Goal: Task Accomplishment & Management: Use online tool/utility

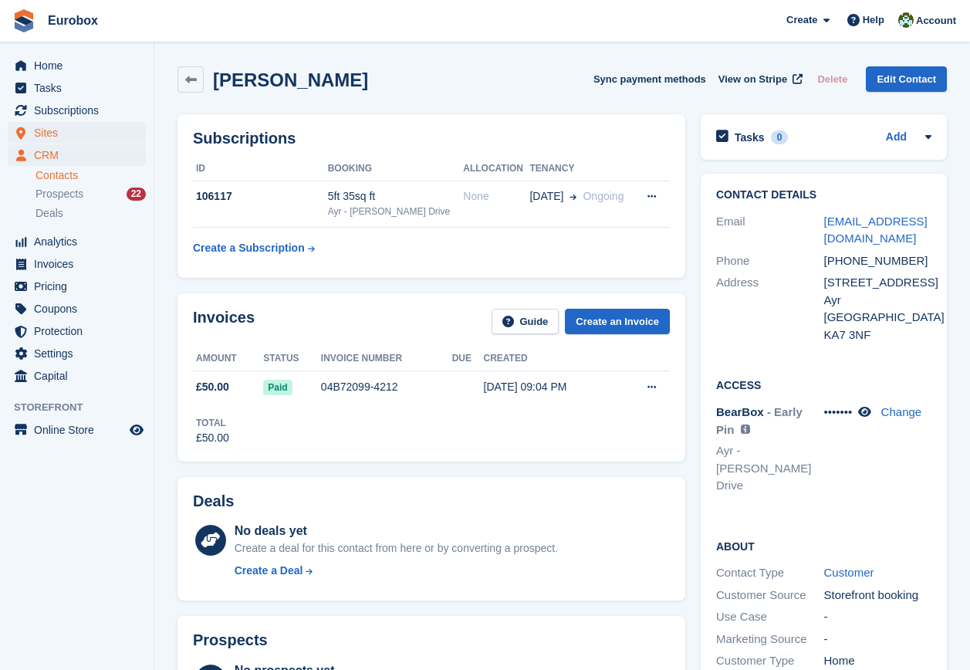
scroll to position [62, 0]
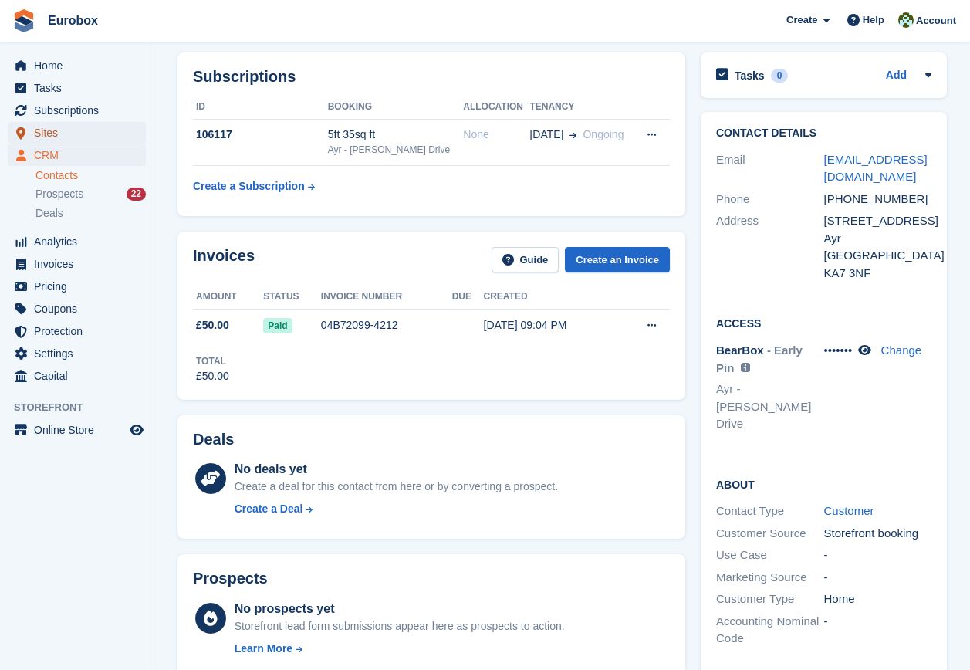
click at [55, 130] on span "Sites" at bounding box center [80, 133] width 93 height 22
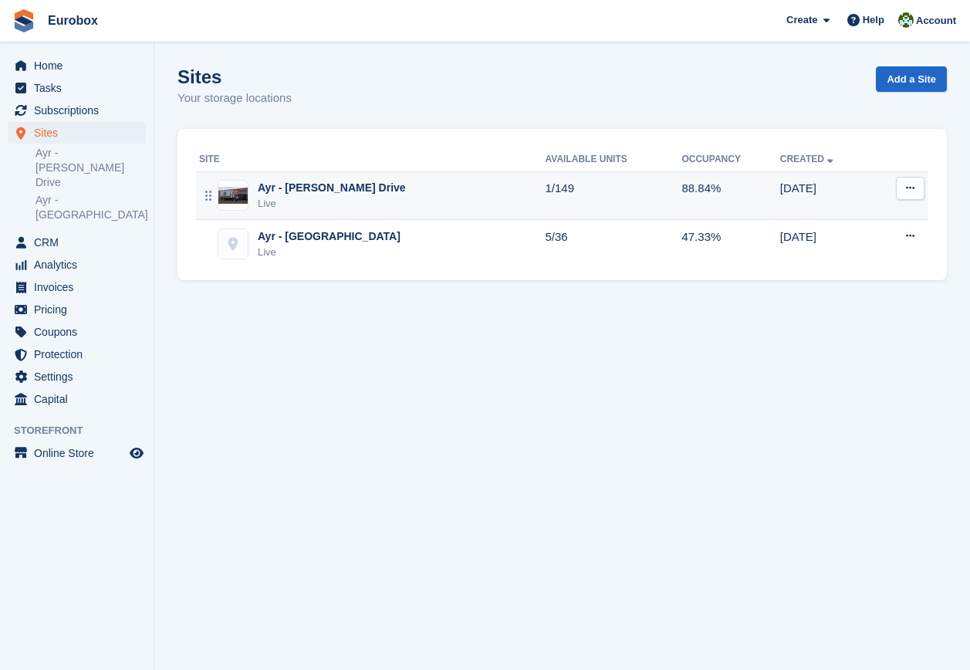
click at [317, 184] on div "Ayr - [PERSON_NAME] Drive" at bounding box center [332, 188] width 148 height 16
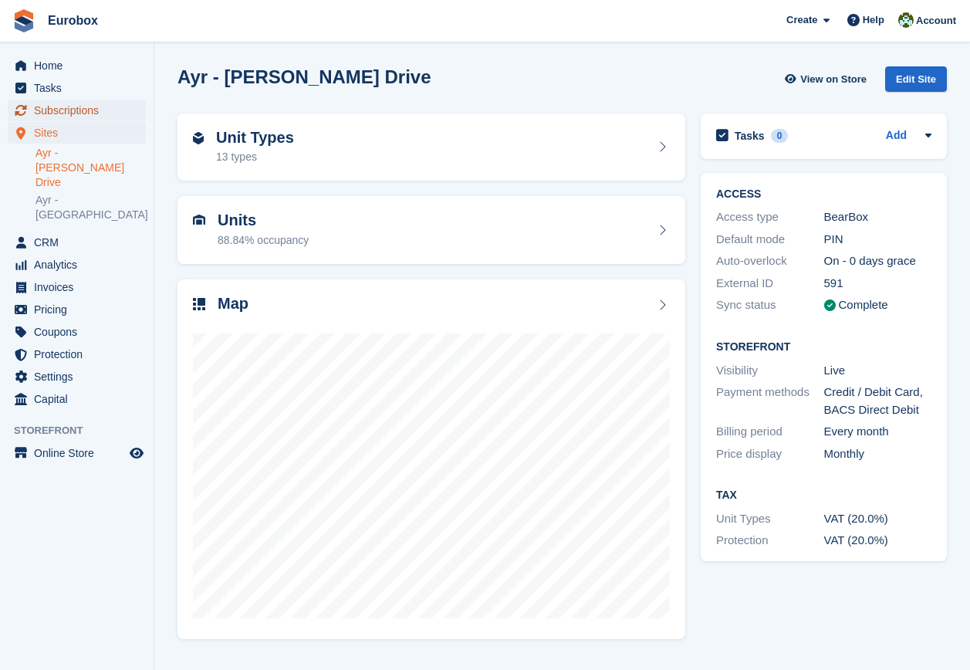
click at [98, 110] on span "Subscriptions" at bounding box center [80, 111] width 93 height 22
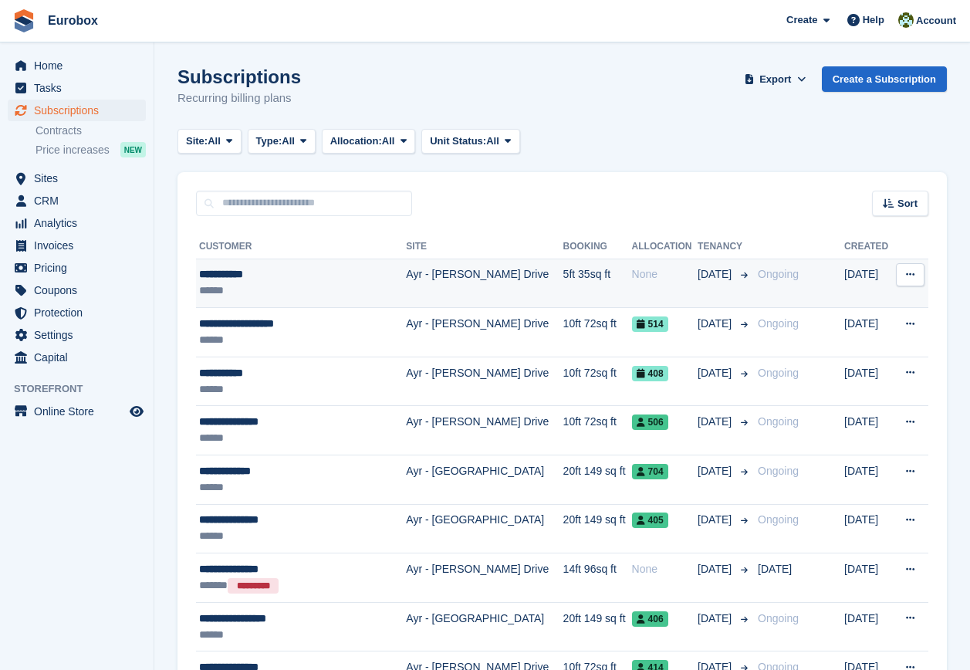
click at [252, 272] on div "**********" at bounding box center [293, 274] width 188 height 16
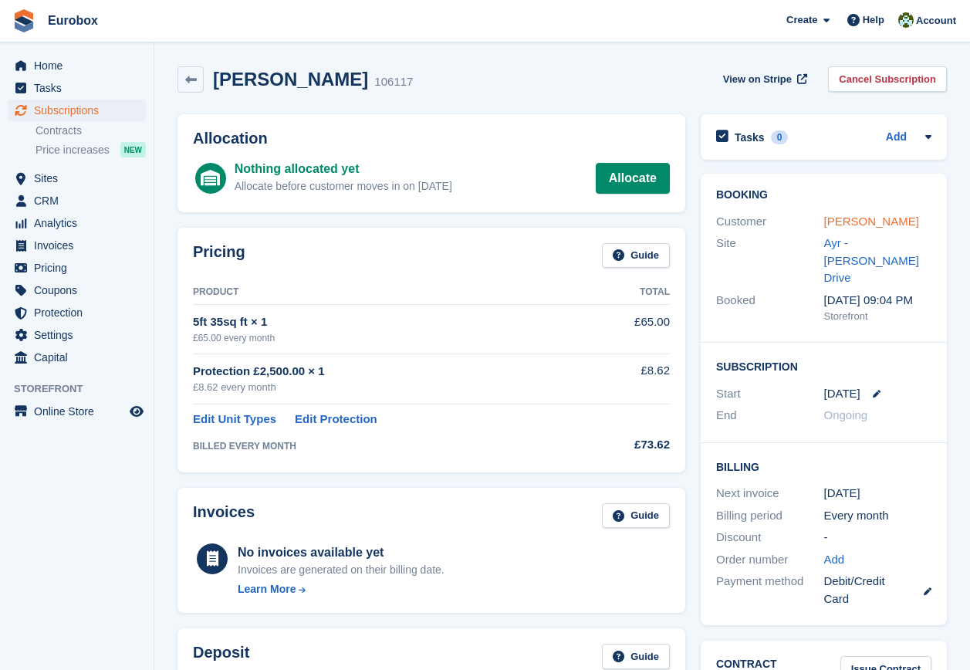
click at [844, 221] on link "Graeme Reid" at bounding box center [871, 221] width 95 height 13
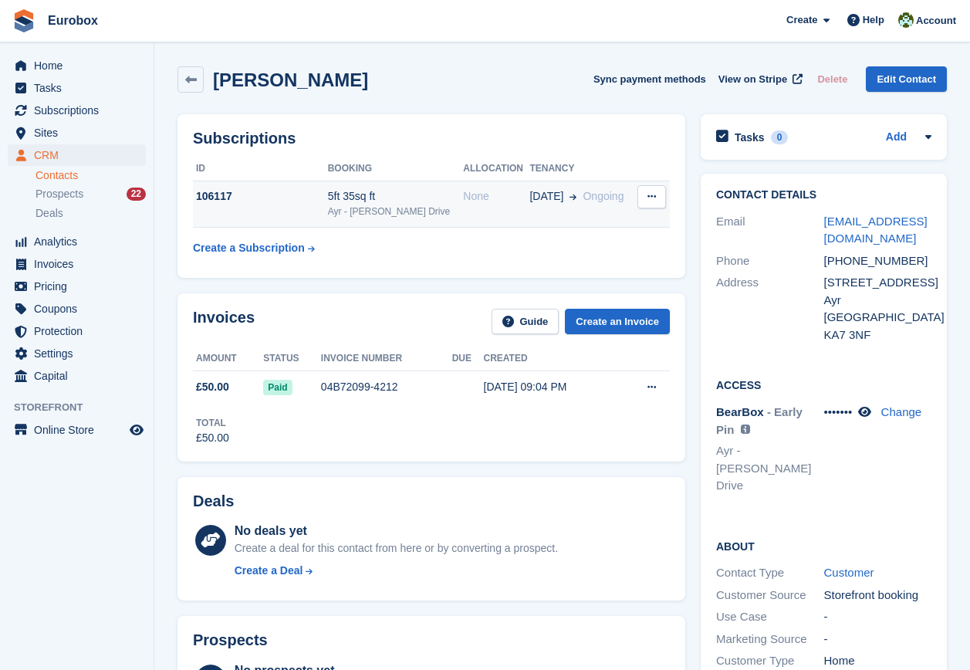
click at [328, 208] on td "106117" at bounding box center [260, 204] width 135 height 47
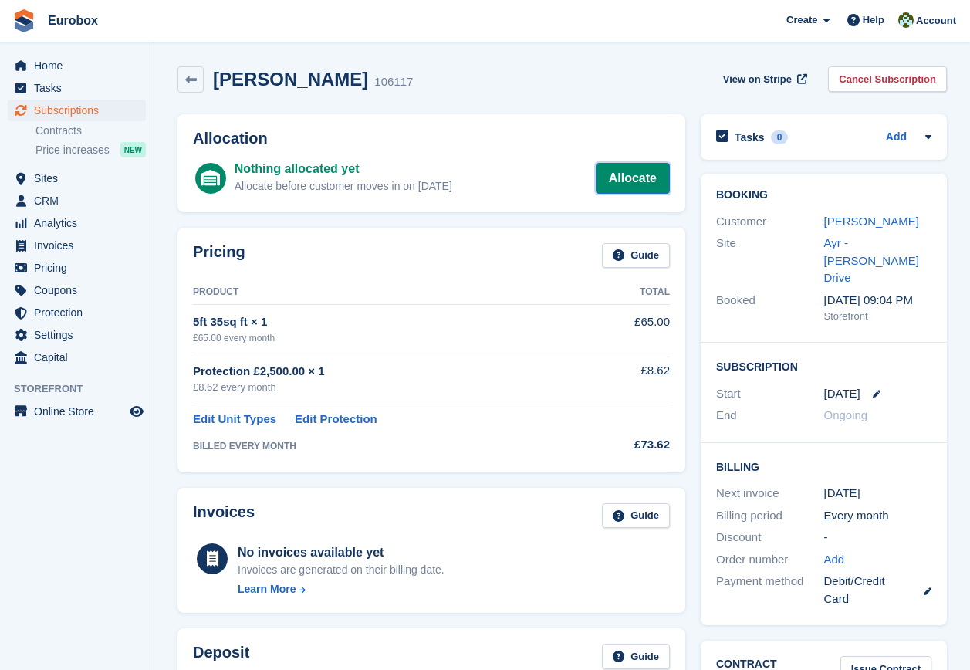
click at [615, 181] on link "Allocate" at bounding box center [633, 178] width 74 height 31
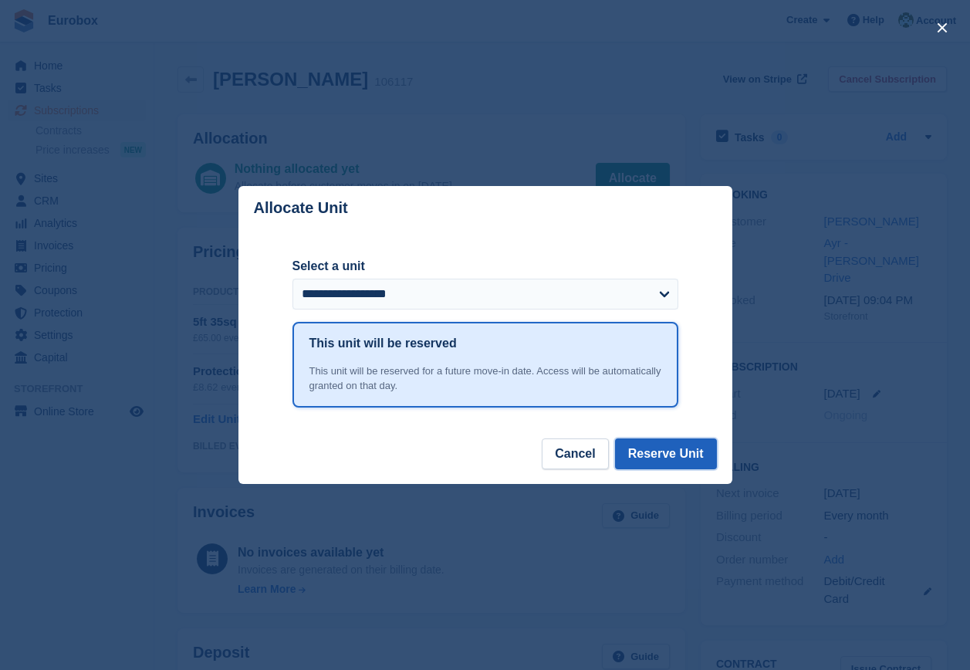
click at [655, 458] on button "Reserve Unit" at bounding box center [666, 453] width 102 height 31
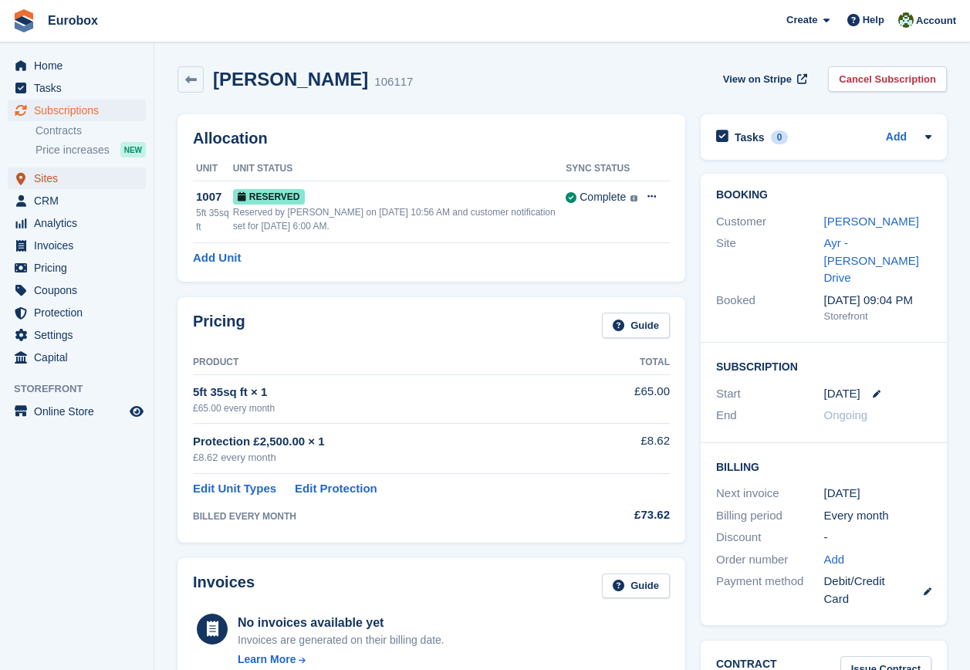
click at [52, 181] on span "Sites" at bounding box center [80, 178] width 93 height 22
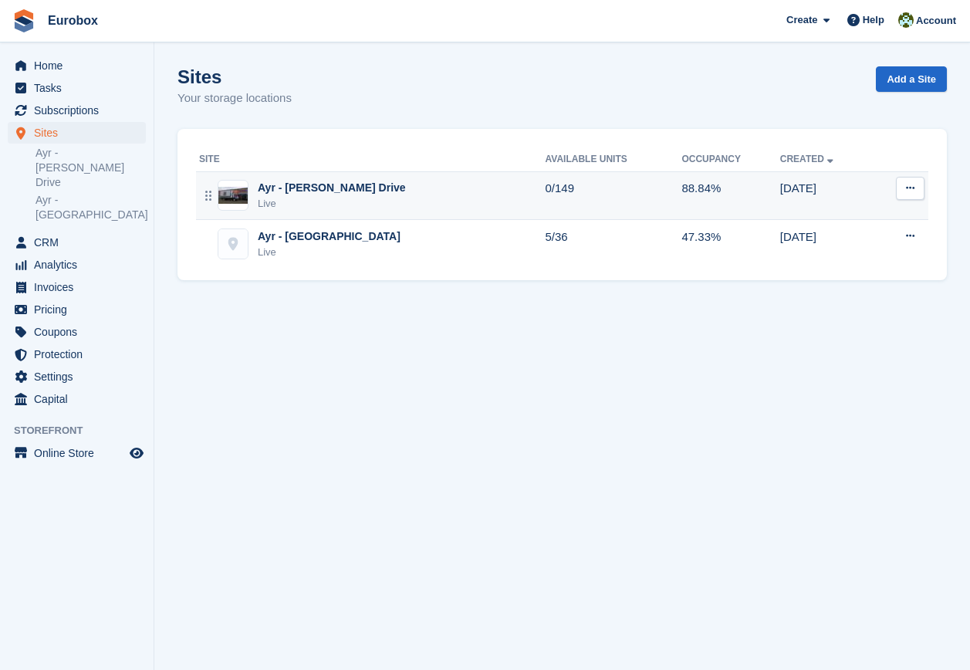
click at [333, 190] on div "Ayr - [PERSON_NAME] Drive" at bounding box center [332, 188] width 148 height 16
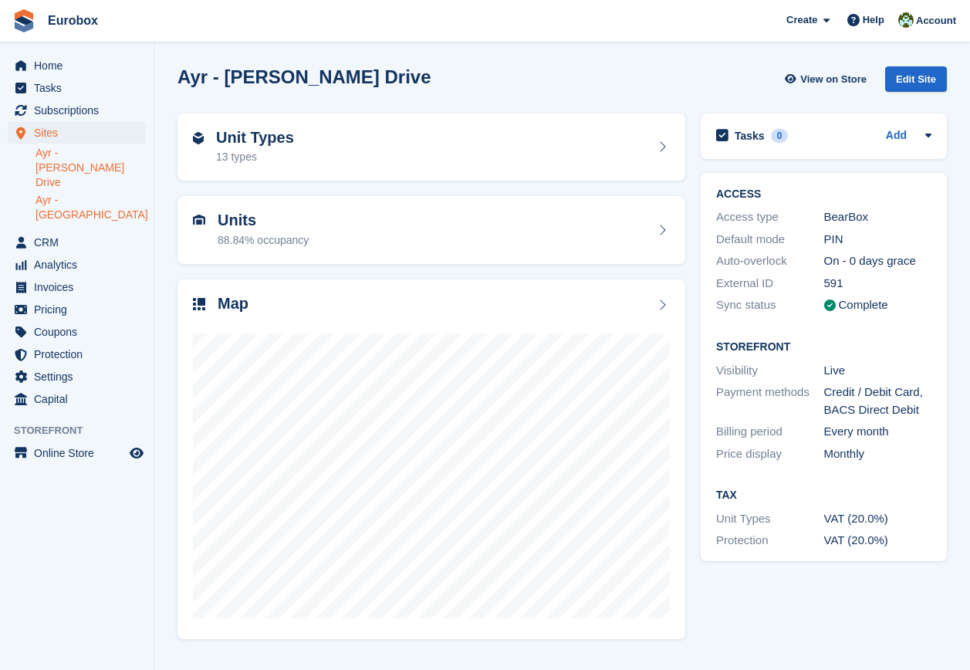
click at [91, 193] on link "Ayr - [GEOGRAPHIC_DATA]" at bounding box center [91, 207] width 110 height 29
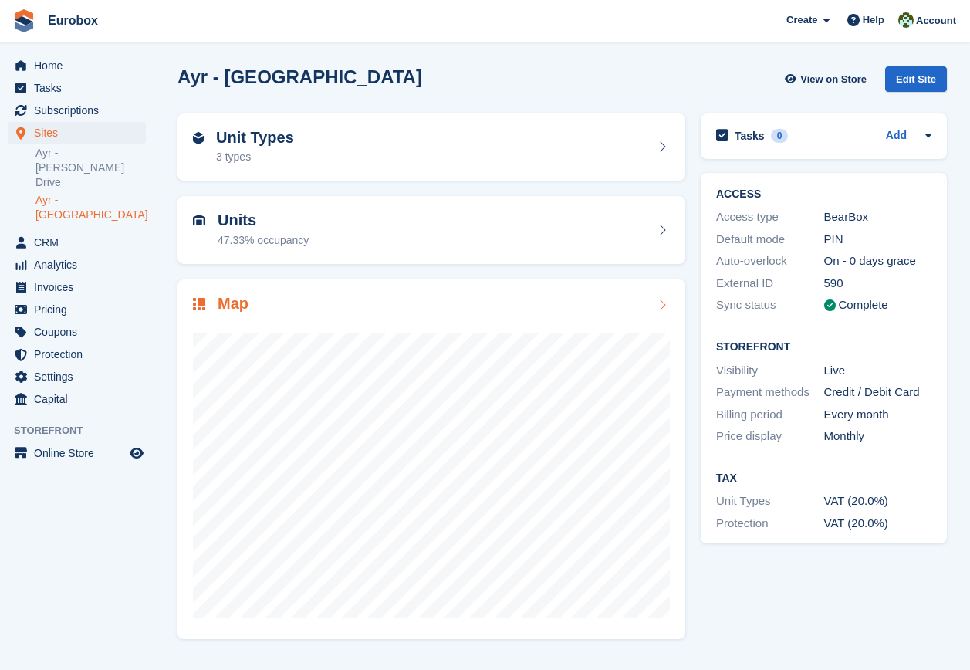
click at [662, 305] on icon at bounding box center [662, 305] width 15 height 12
